Goal: Task Accomplishment & Management: Manage account settings

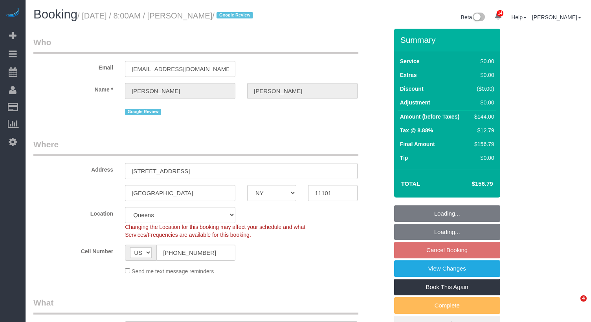
select select "NY"
select select "1"
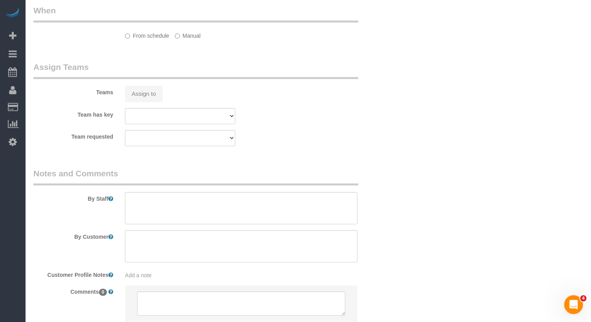
select select "string:stripe-pm_1QjjH74VGloSiKo7fbMxWiHv"
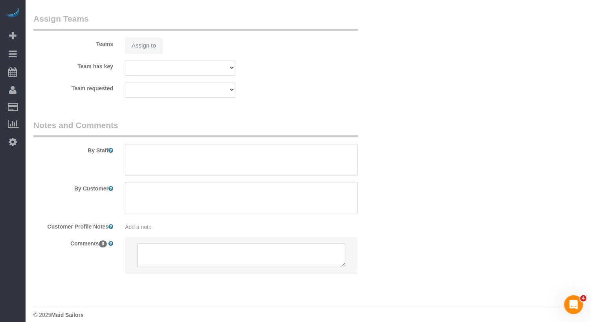
select select "object:849"
select select "1"
select select "spot1"
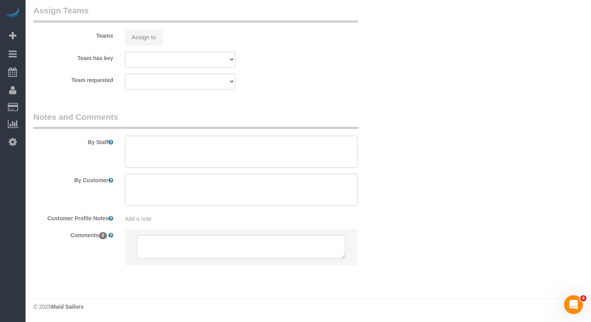
select select "number:59"
select select "number:77"
select select "number:15"
select select "number:5"
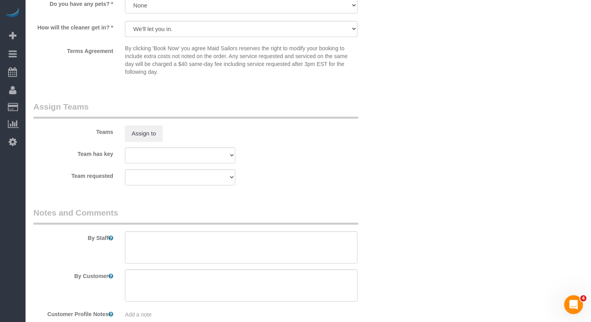
scroll to position [1023, 0]
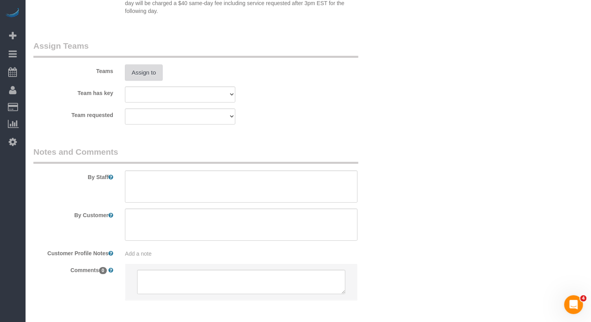
click at [142, 71] on button "Assign to" at bounding box center [144, 72] width 38 height 17
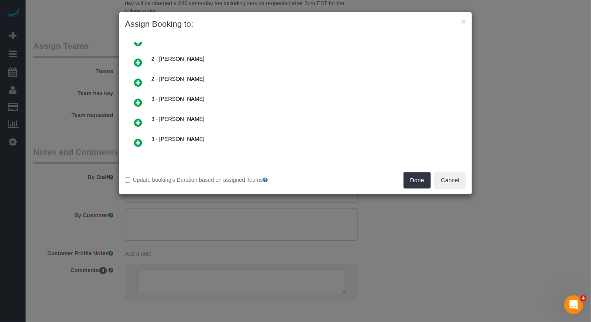
scroll to position [264, 0]
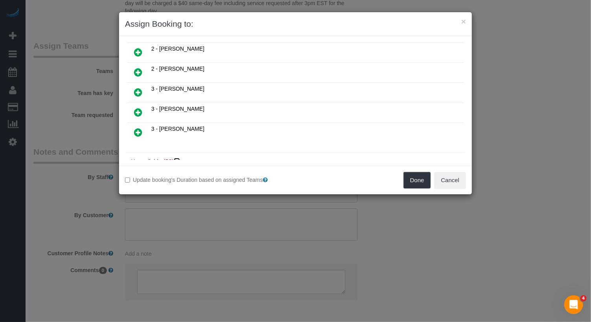
click at [179, 158] on icon at bounding box center [177, 161] width 5 height 6
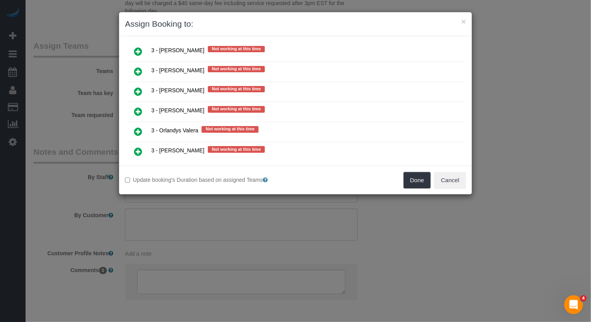
scroll to position [1268, 0]
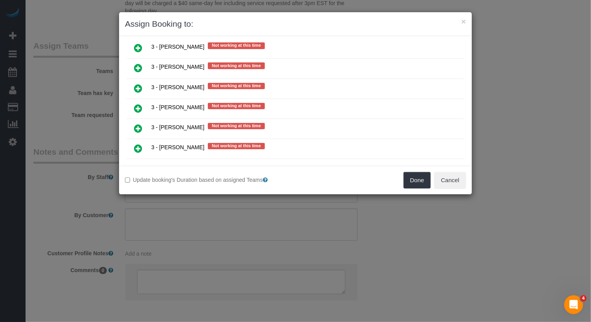
click at [143, 161] on link at bounding box center [138, 169] width 18 height 16
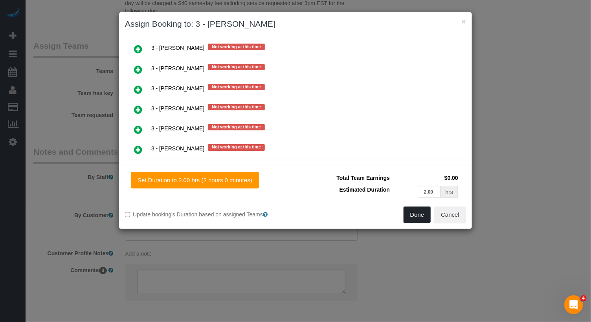
click at [422, 219] on button "Done" at bounding box center [418, 215] width 28 height 17
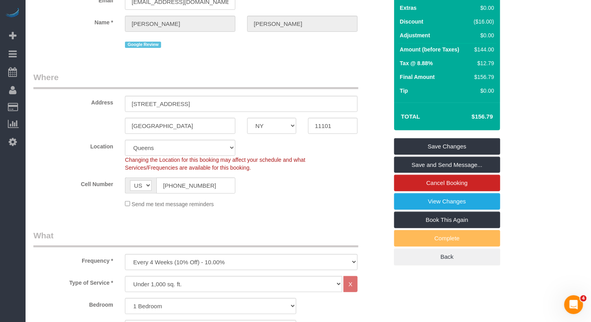
scroll to position [0, 0]
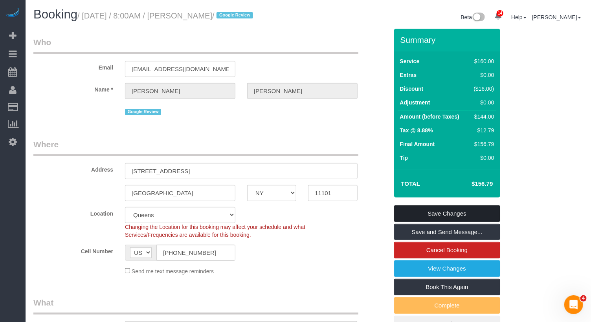
click at [447, 215] on link "Save Changes" at bounding box center [447, 214] width 106 height 17
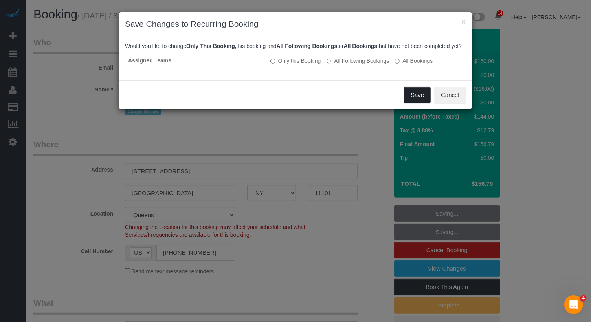
click at [425, 103] on button "Save" at bounding box center [417, 95] width 27 height 17
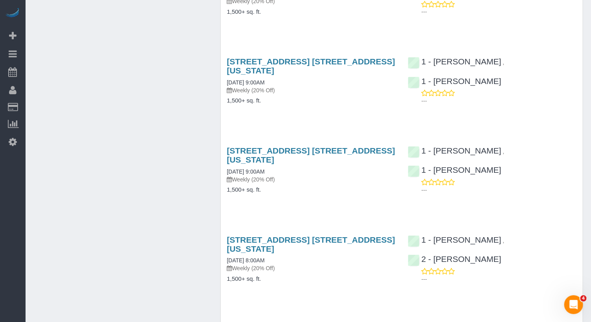
scroll to position [946, 0]
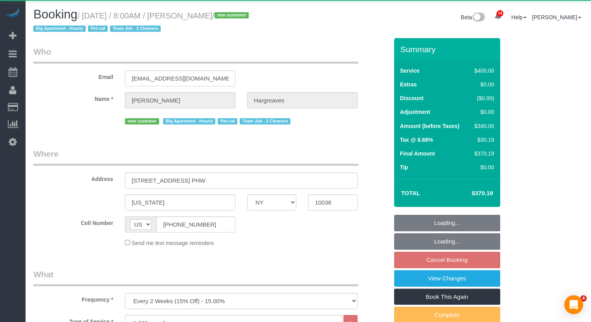
select select "NY"
select select "150"
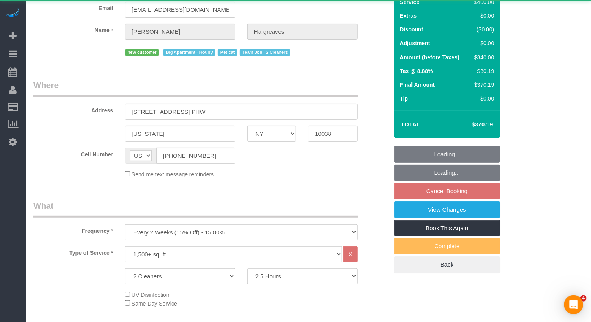
select select "string:stripe-pm_1S4ki04VGloSiKo7PWHv9wU8"
select select "spot1"
select select "number:89"
select select "number:90"
select select "number:14"
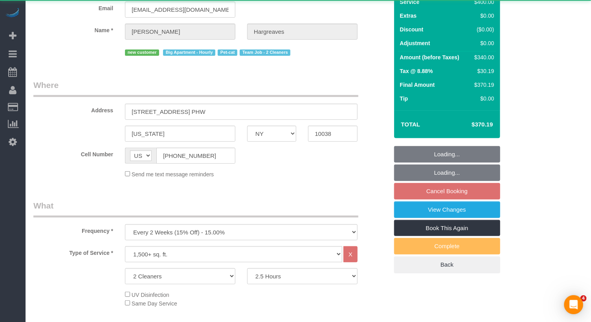
select select "number:5"
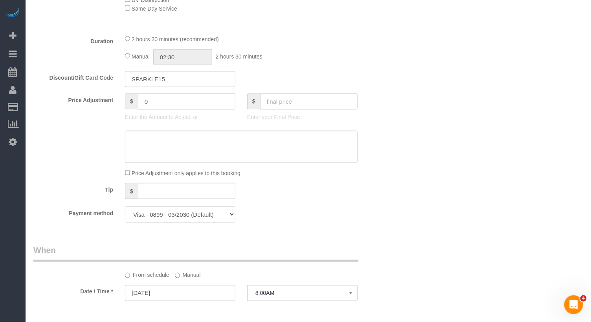
select select "object:1428"
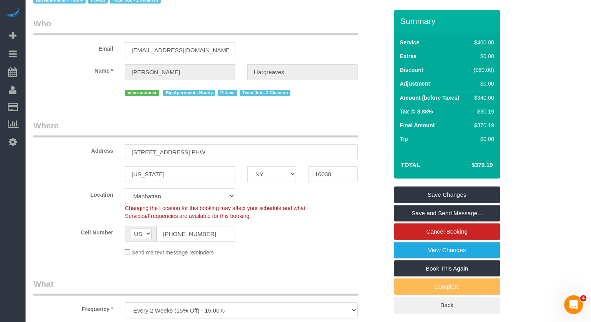
scroll to position [62, 0]
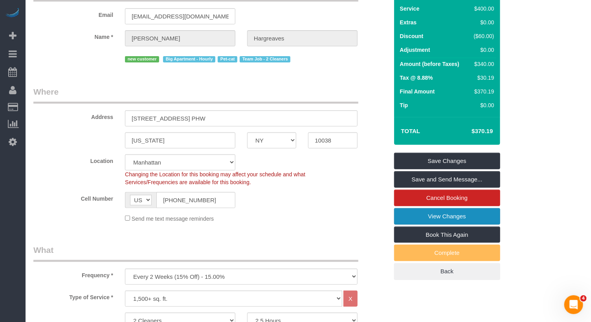
click at [432, 214] on link "View Changes" at bounding box center [447, 216] width 106 height 17
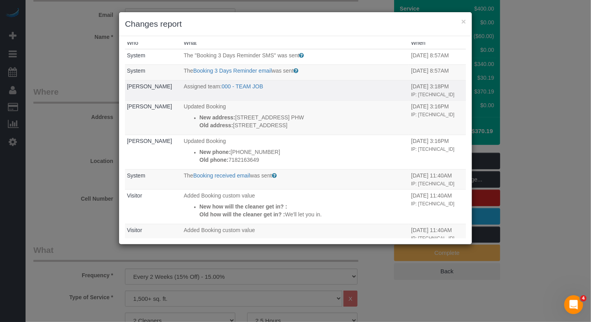
scroll to position [0, 0]
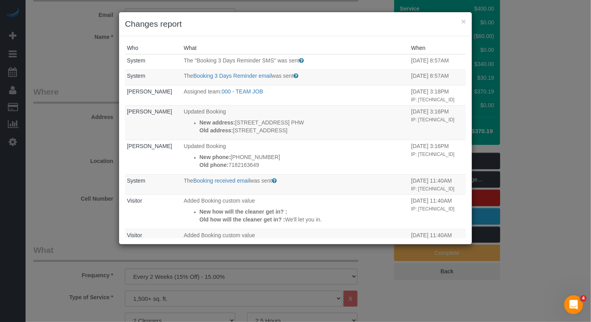
click at [467, 23] on div "× Changes report" at bounding box center [295, 24] width 353 height 24
click at [465, 22] on button "×" at bounding box center [464, 21] width 5 height 8
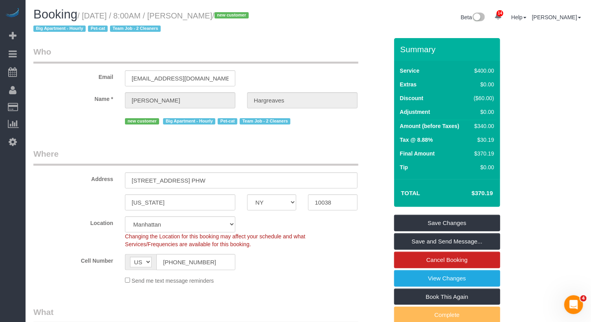
drag, startPoint x: 276, startPoint y: 18, endPoint x: 83, endPoint y: 16, distance: 193.1
click at [83, 16] on h1 "Booking / [DATE] / 8:00AM / [PERSON_NAME] / new customer Big Apartment - Hourly…" at bounding box center [167, 21] width 269 height 27
copy small "/ [DATE] / 8:00AM / [PERSON_NAME]"
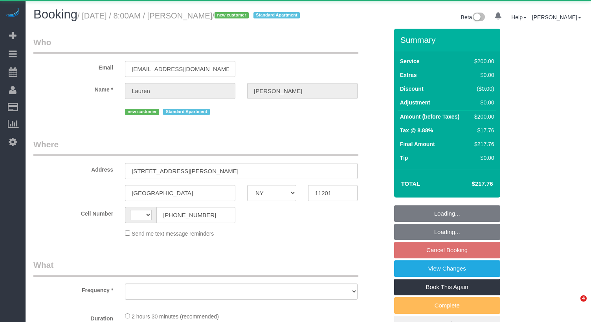
select select "NY"
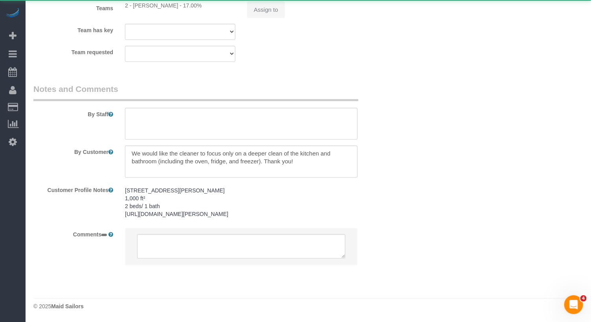
select select "string:US"
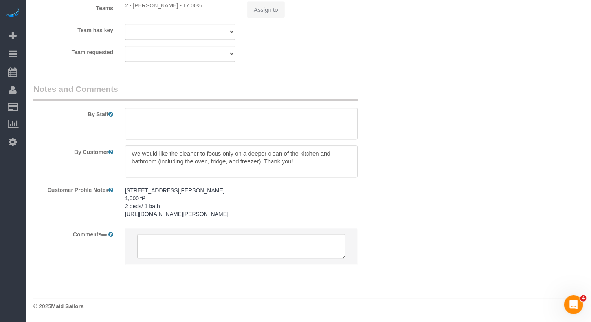
select select "object:750"
select select "150"
select select "spot1"
select select "object:842"
select select
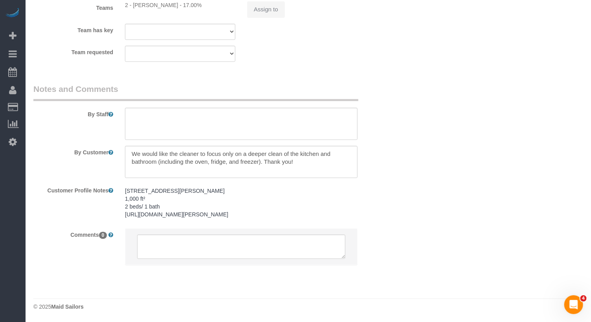
select select "string:stripe-pm_1S4p5G4VGloSiKo7jwOZxzoa"
select select "number:89"
select select "number:69"
select select "number:15"
select select "number:5"
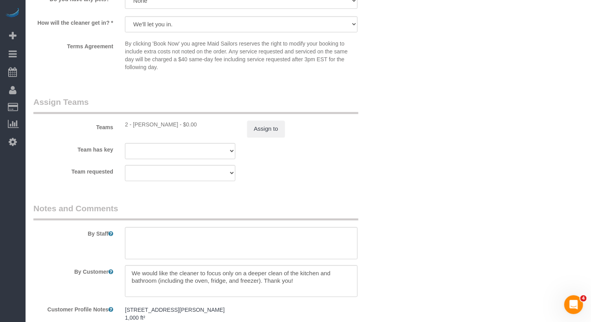
select select "spot61"
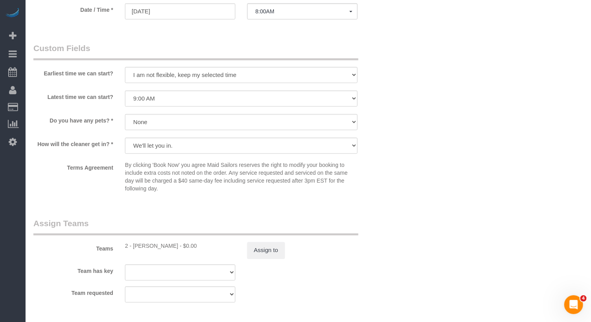
scroll to position [668, 0]
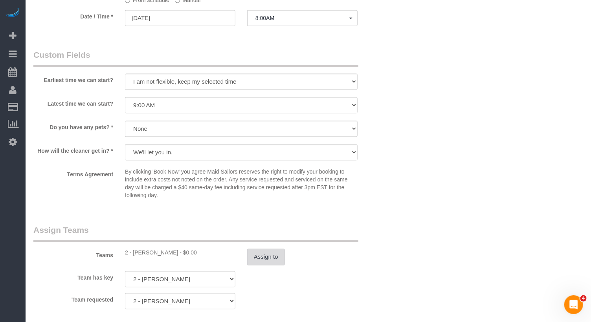
click at [265, 260] on button "Assign to" at bounding box center [266, 257] width 38 height 17
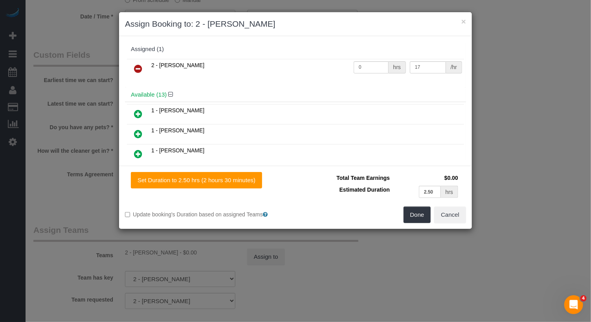
click at [138, 68] on icon at bounding box center [138, 68] width 8 height 9
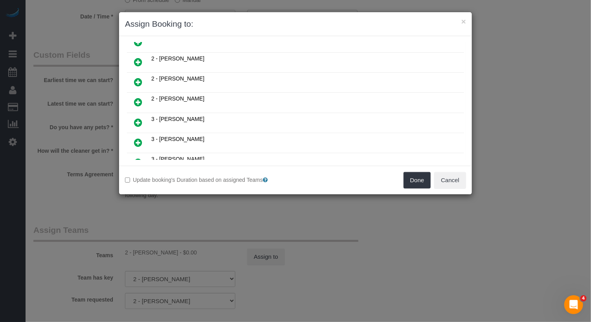
click at [139, 77] on icon at bounding box center [138, 81] width 8 height 9
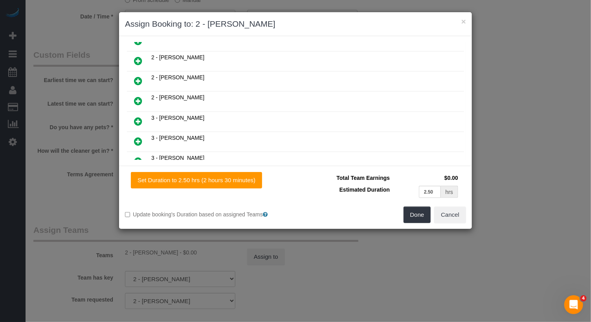
scroll to position [212, 0]
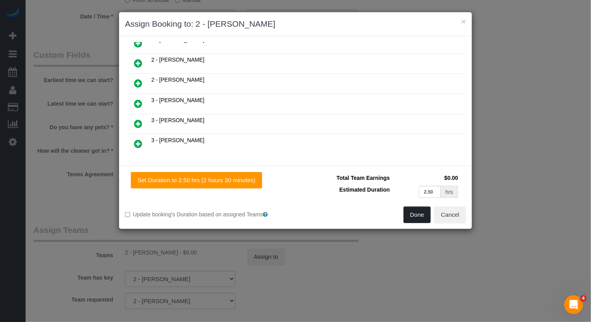
click at [410, 210] on button "Done" at bounding box center [418, 215] width 28 height 17
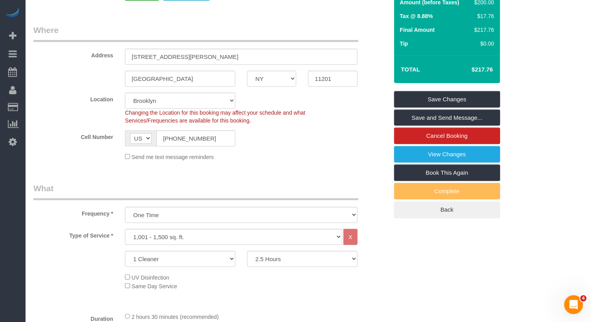
scroll to position [0, 0]
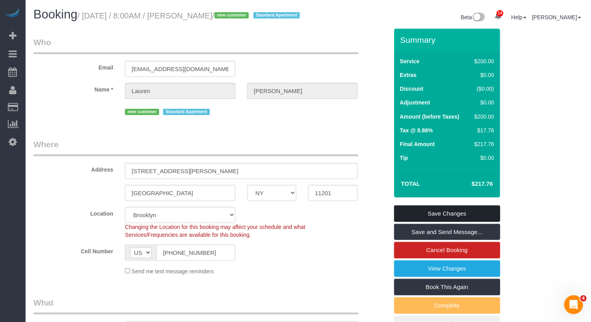
click at [470, 222] on link "Save Changes" at bounding box center [447, 214] width 106 height 17
